Goal: Task Accomplishment & Management: Manage account settings

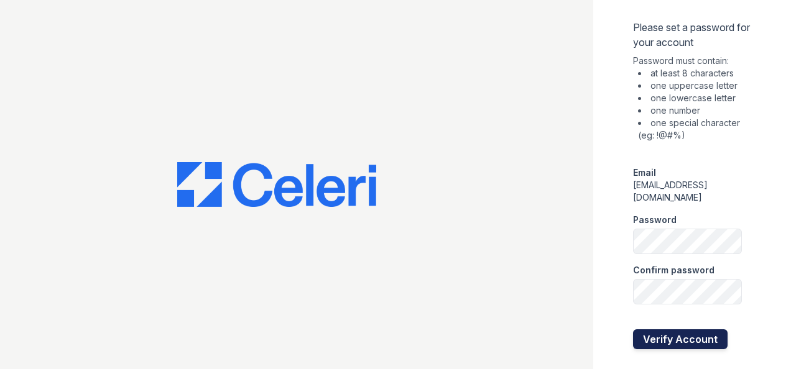
click at [717, 330] on button "Verify Account" at bounding box center [680, 340] width 95 height 20
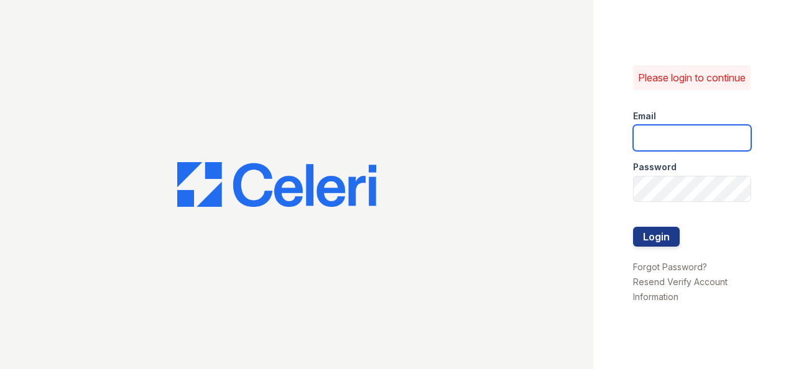
click at [686, 144] on input "email" at bounding box center [692, 138] width 118 height 26
click at [732, 142] on keeper-lock "Open Keeper Popup" at bounding box center [736, 145] width 15 height 15
click at [664, 151] on input "email" at bounding box center [692, 138] width 118 height 26
type input "donnelld@livebe.com"
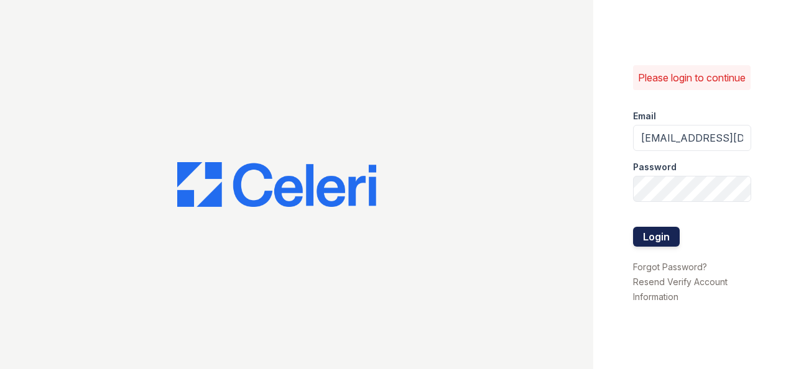
click at [660, 238] on button "Login" at bounding box center [656, 237] width 47 height 20
